Goal: Task Accomplishment & Management: Manage account settings

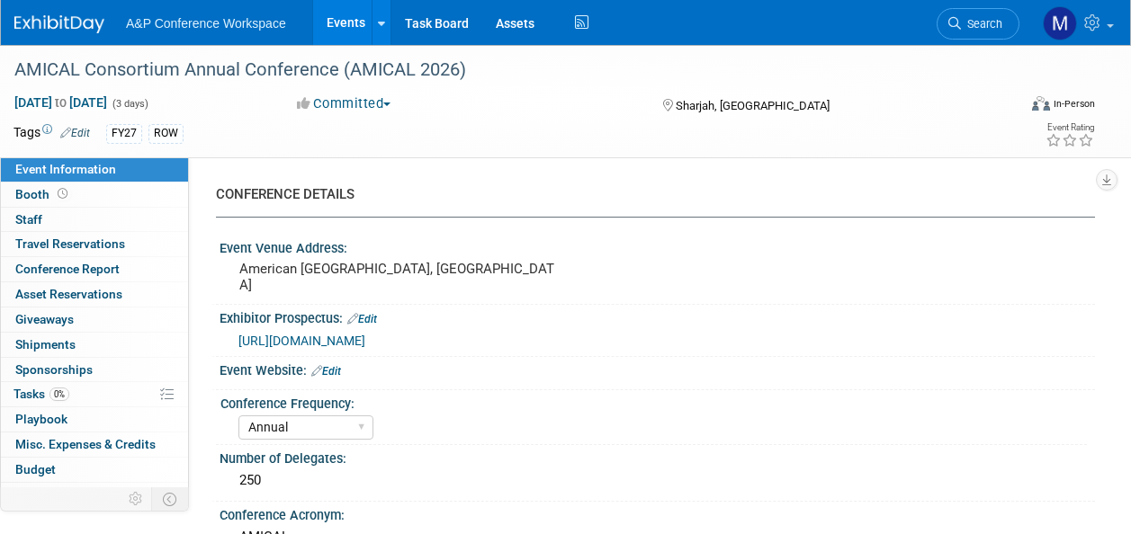
select select "Annual"
select select "Level 2"
select select "In-Person Booth"
select select "Libraries"
select select "Bloomsbury Digital Resources"
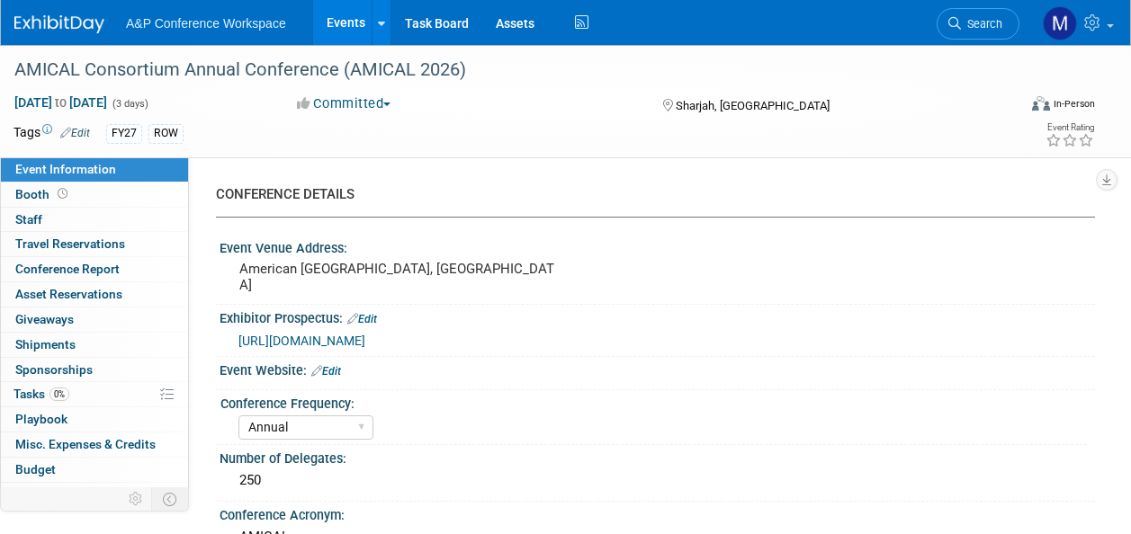
select select "Matt Hambridge"
select select "[PERSON_NAME]"
select select "BDR Product Awareness and Trial Generation​"
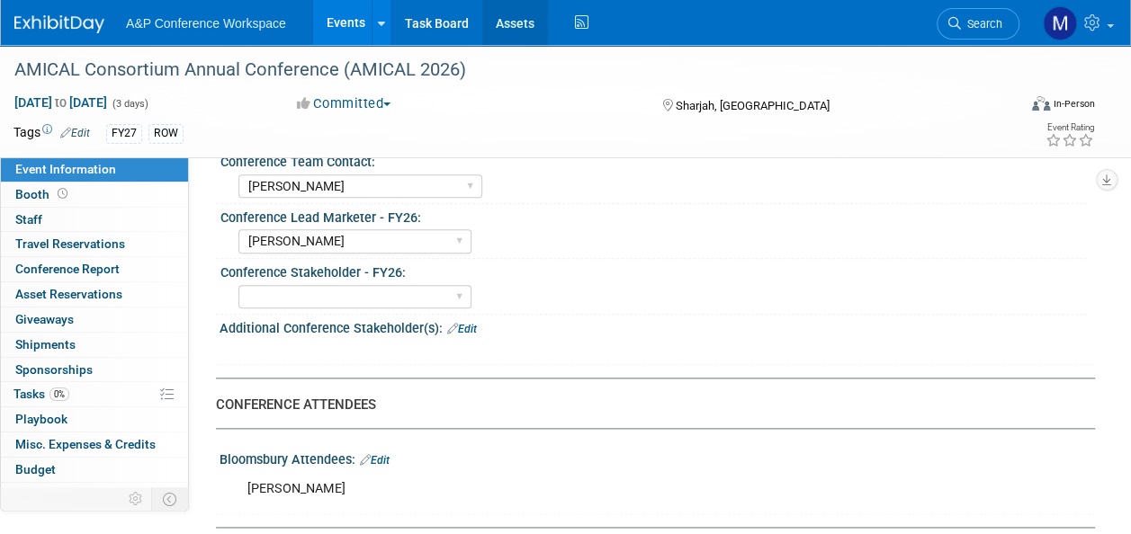
click at [511, 31] on link "Assets" at bounding box center [515, 22] width 66 height 45
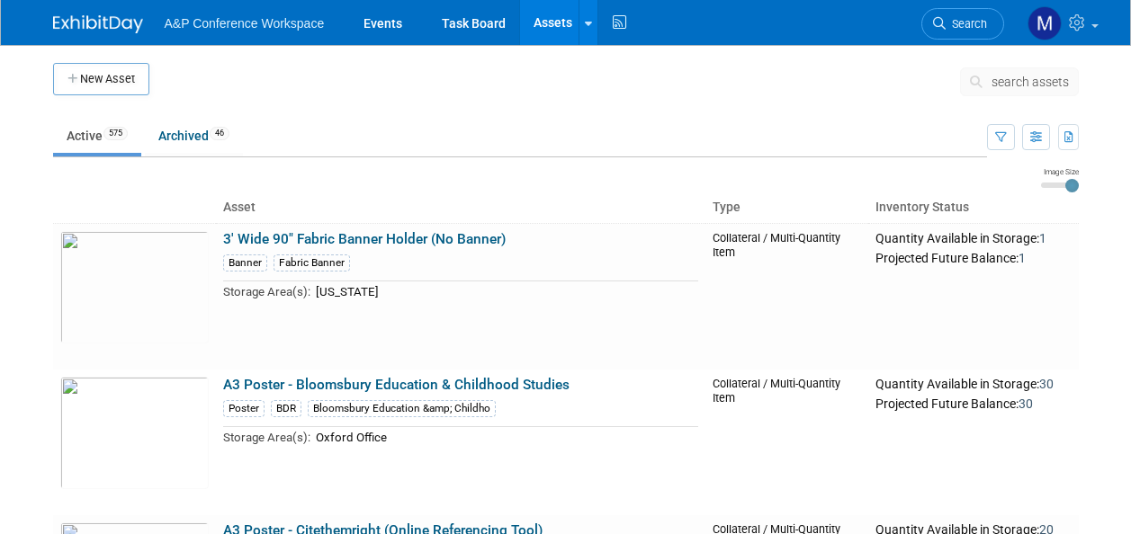
click at [1033, 77] on span "search assets" at bounding box center [1029, 82] width 77 height 14
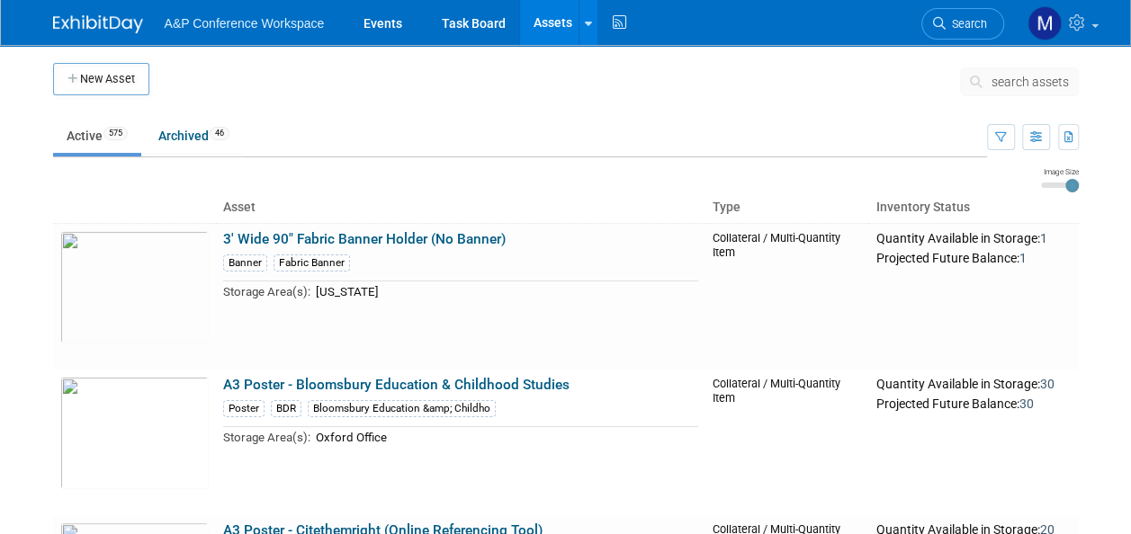
click at [1017, 79] on span "search assets" at bounding box center [1029, 82] width 77 height 14
click at [1015, 80] on span "search assets" at bounding box center [1029, 82] width 77 height 14
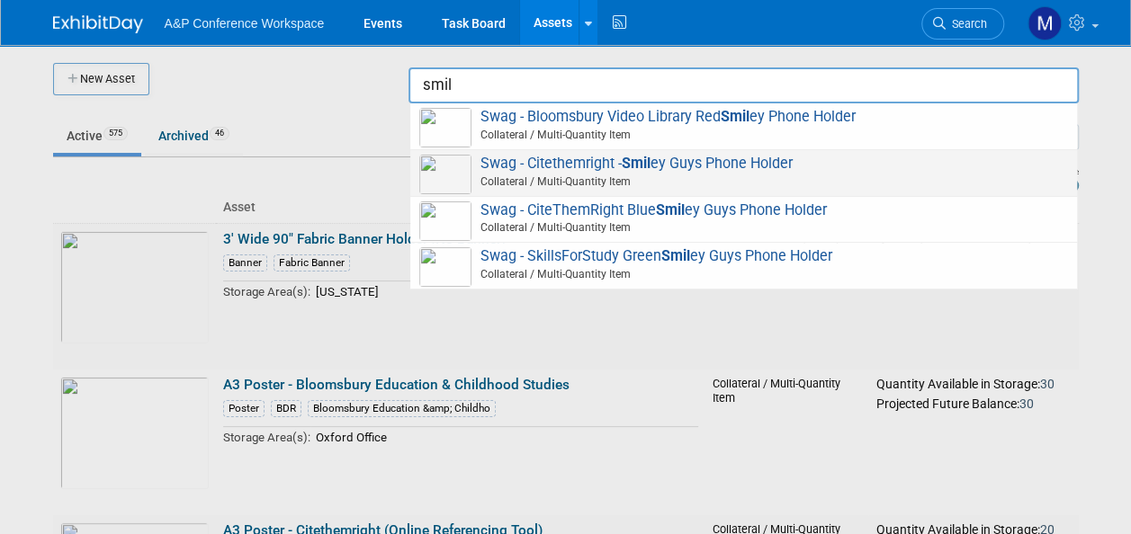
click at [664, 165] on span "Swag - Citethemright - Smil ey Guys Phone Holder Collateral / Multi-Quantity It…" at bounding box center [743, 173] width 648 height 37
type input "Swag - Citethemright - Smiley Guys Phone Holder"
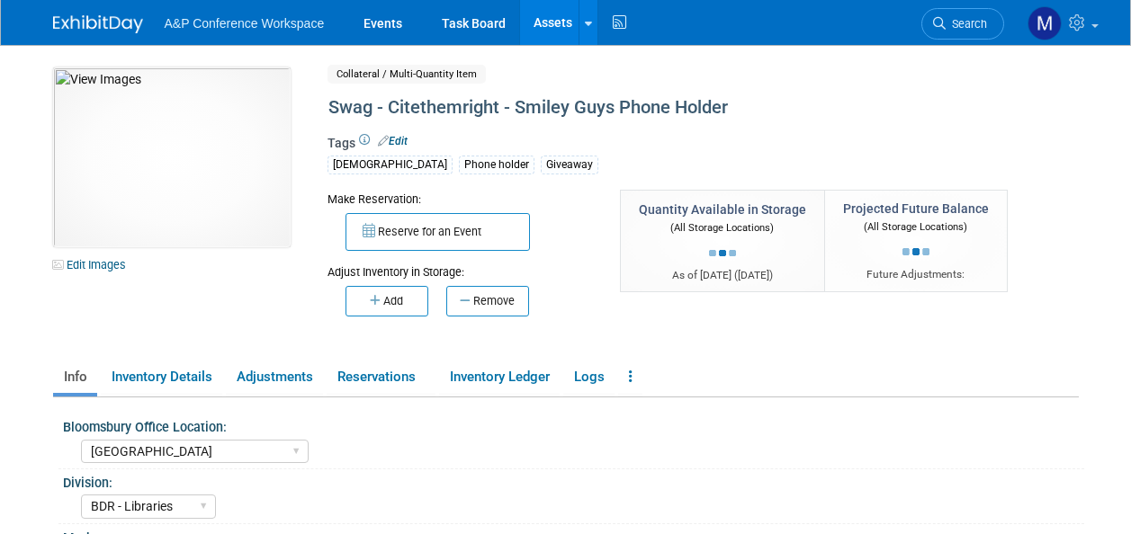
select select "[GEOGRAPHIC_DATA]"
select select "BDR - Libraries"
